Goal: Use online tool/utility: Utilize a website feature to perform a specific function

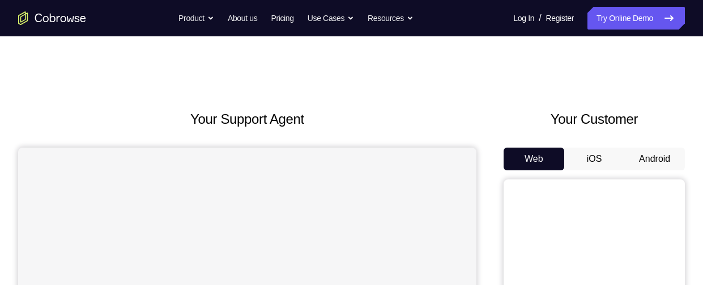
click at [659, 162] on button "Android" at bounding box center [655, 158] width 61 height 23
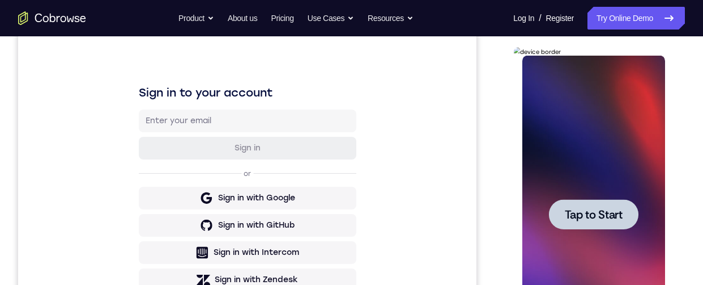
click at [582, 211] on span "Tap to Start" at bounding box center [594, 214] width 58 height 11
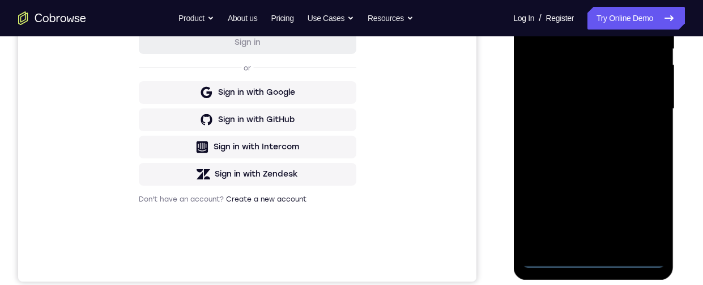
scroll to position [275, 0]
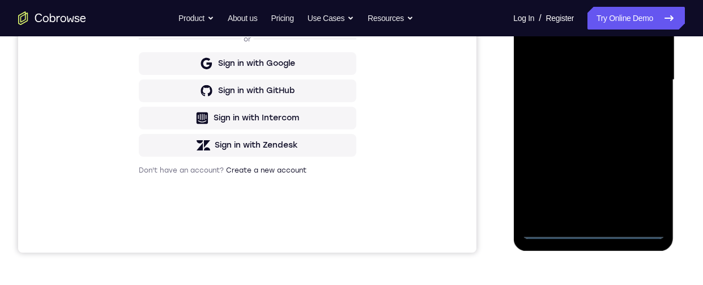
click at [601, 232] on div at bounding box center [593, 79] width 143 height 317
click at [647, 179] on div at bounding box center [593, 79] width 143 height 317
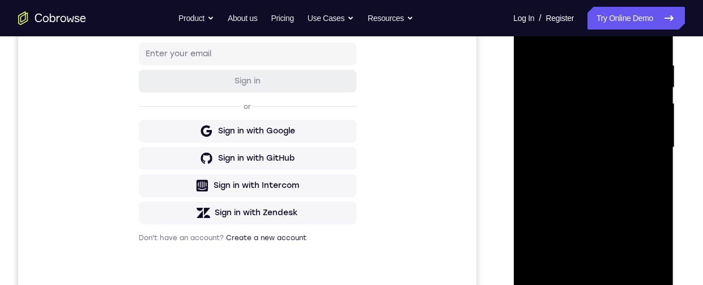
scroll to position [193, 0]
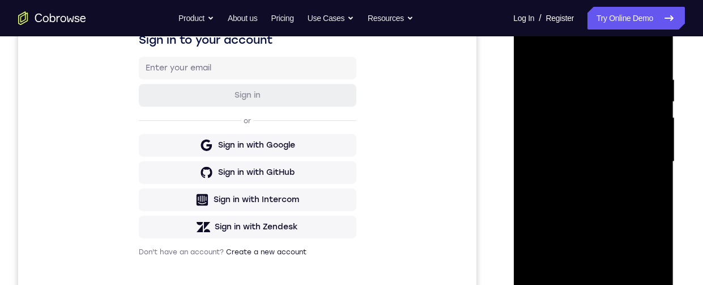
click at [599, 53] on div at bounding box center [593, 161] width 143 height 317
click at [607, 98] on div at bounding box center [593, 161] width 143 height 317
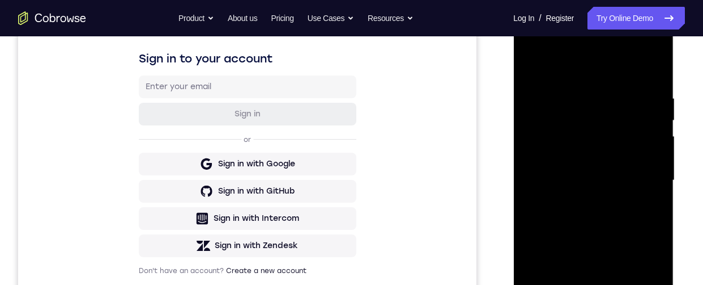
click at [572, 82] on div at bounding box center [593, 180] width 143 height 317
click at [600, 132] on div at bounding box center [593, 180] width 143 height 317
click at [657, 67] on div at bounding box center [593, 180] width 143 height 317
click at [651, 207] on div at bounding box center [593, 180] width 143 height 317
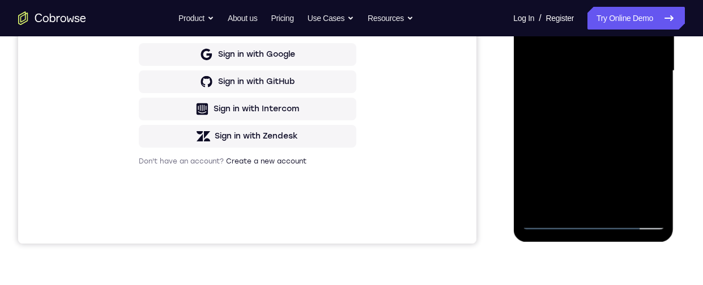
scroll to position [347, 0]
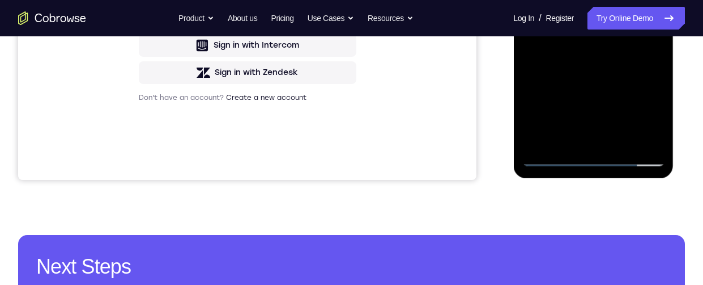
click at [555, 107] on div at bounding box center [593, 7] width 143 height 317
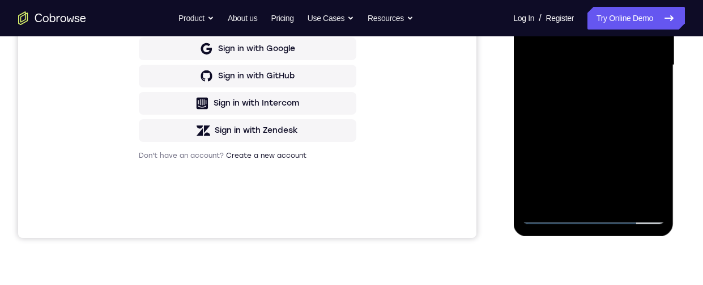
scroll to position [288, 0]
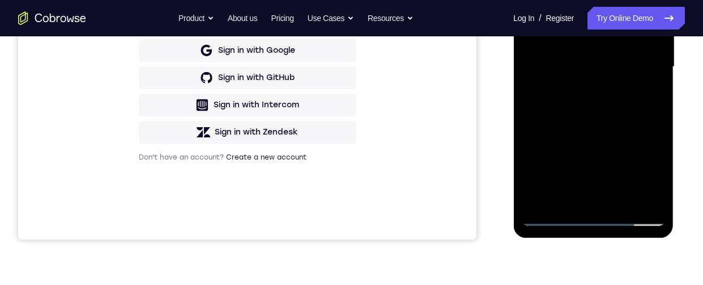
click at [637, 142] on div at bounding box center [593, 66] width 143 height 317
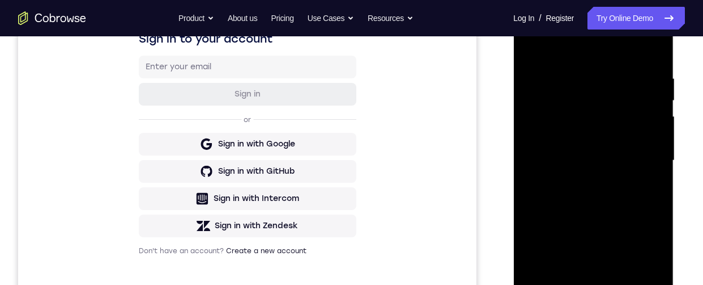
scroll to position [135, 0]
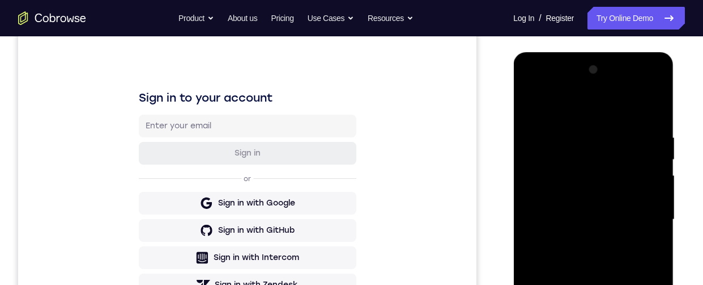
click at [639, 89] on div at bounding box center [593, 219] width 143 height 317
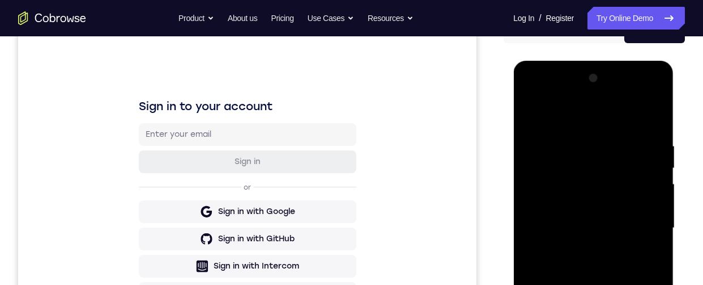
click at [660, 115] on div at bounding box center [593, 227] width 143 height 317
click at [554, 92] on div at bounding box center [593, 227] width 143 height 317
click at [559, 163] on div at bounding box center [593, 227] width 143 height 317
click at [575, 130] on div at bounding box center [593, 227] width 143 height 317
click at [577, 183] on div at bounding box center [593, 227] width 143 height 317
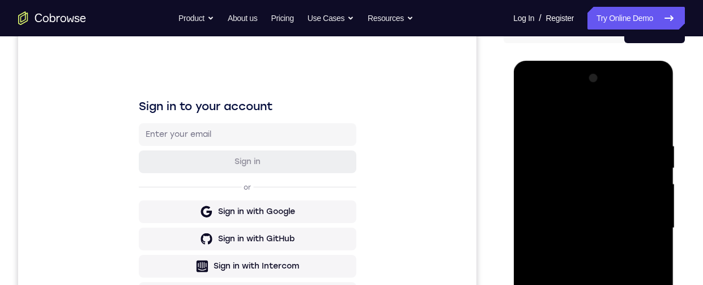
click at [648, 112] on div at bounding box center [593, 227] width 143 height 317
click at [621, 171] on div at bounding box center [593, 227] width 143 height 317
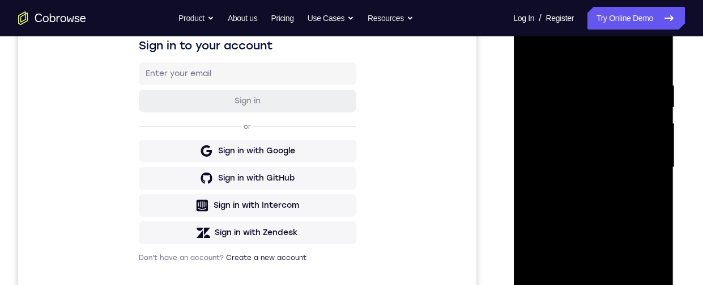
click at [647, 195] on div at bounding box center [593, 167] width 143 height 317
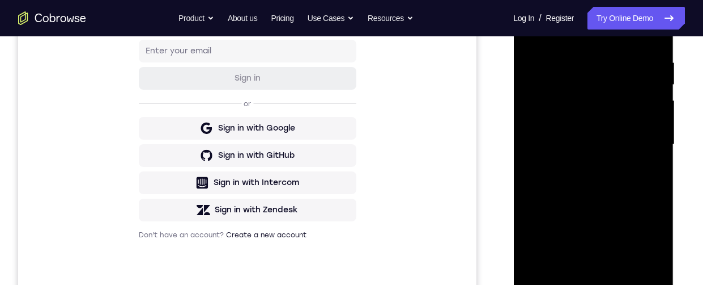
scroll to position [276, 0]
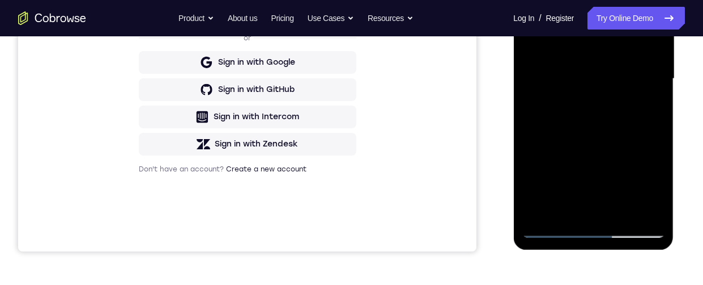
click at [555, 180] on div at bounding box center [593, 78] width 143 height 317
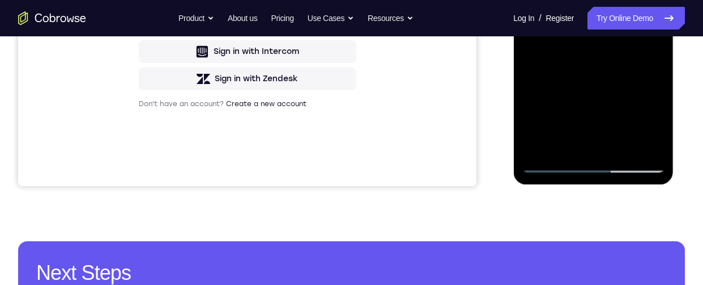
scroll to position [326, 0]
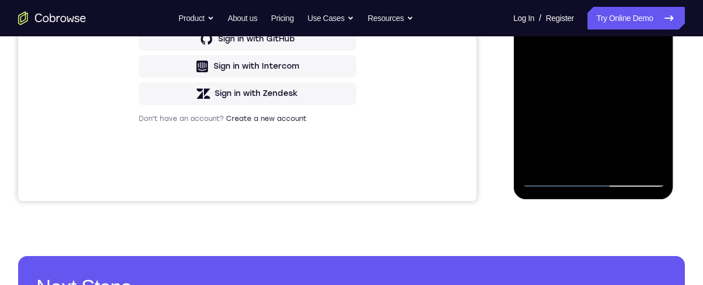
click at [625, 35] on div at bounding box center [593, 28] width 143 height 317
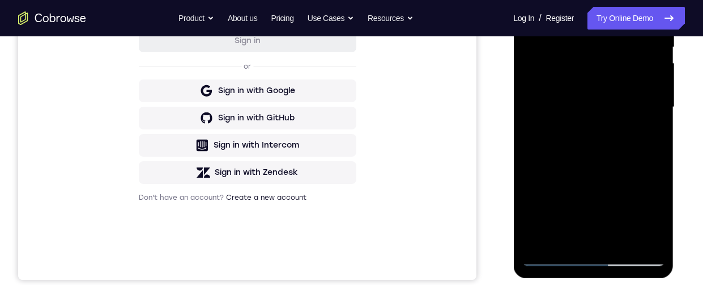
scroll to position [443, 0]
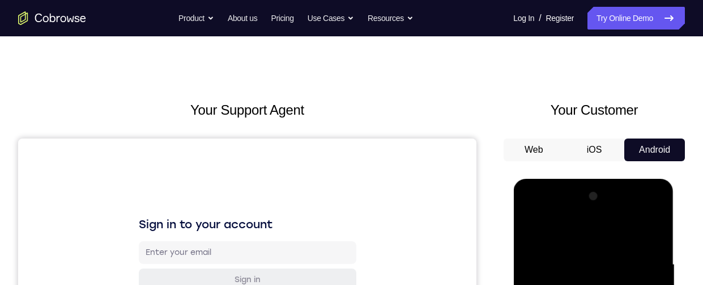
scroll to position [96, 0]
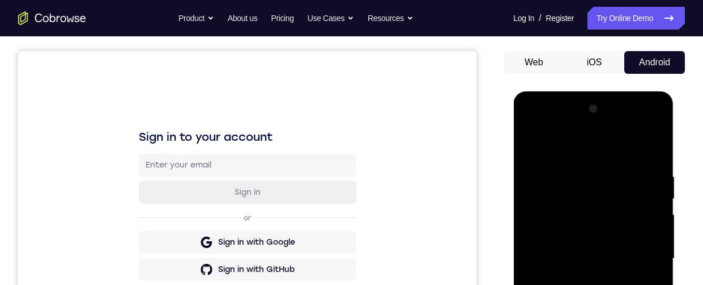
click at [633, 133] on div at bounding box center [593, 258] width 143 height 317
click at [641, 122] on div at bounding box center [593, 258] width 143 height 317
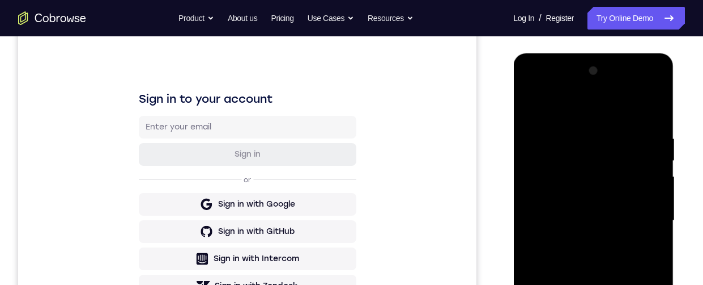
click at [658, 105] on div at bounding box center [593, 220] width 143 height 317
click at [535, 83] on div at bounding box center [593, 220] width 143 height 317
click at [634, 205] on div at bounding box center [593, 220] width 143 height 317
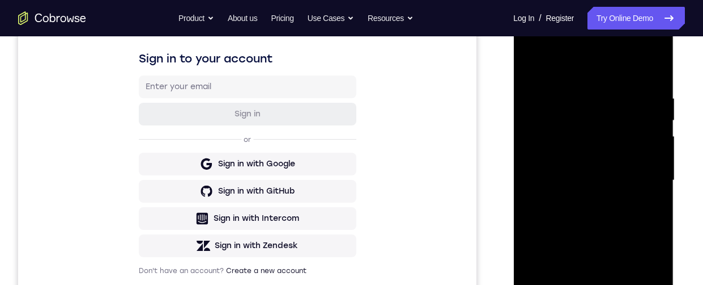
click at [582, 198] on div at bounding box center [593, 180] width 143 height 317
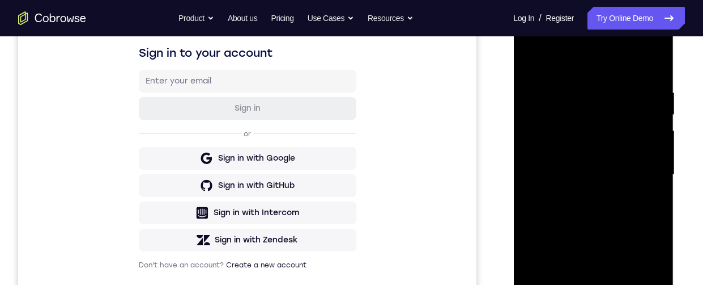
click at [621, 166] on div at bounding box center [593, 174] width 143 height 317
click at [596, 151] on div at bounding box center [593, 174] width 143 height 317
click at [633, 173] on div at bounding box center [593, 174] width 143 height 317
click at [614, 213] on div at bounding box center [593, 174] width 143 height 317
click at [616, 207] on div at bounding box center [593, 174] width 143 height 317
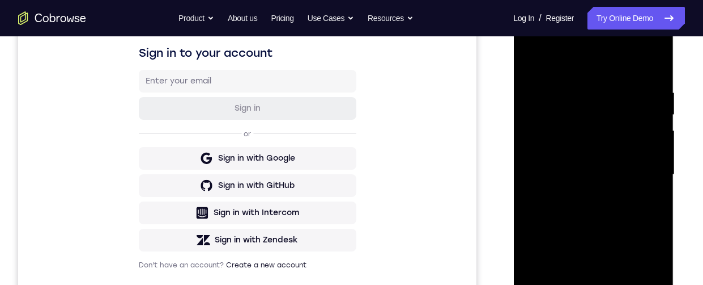
click at [610, 211] on div at bounding box center [593, 174] width 143 height 317
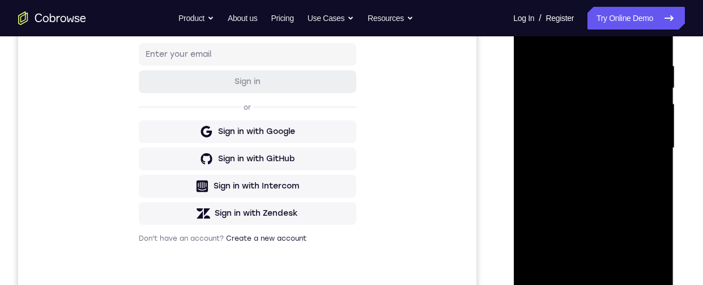
scroll to position [118, 0]
